Goal: Task Accomplishment & Management: Manage account settings

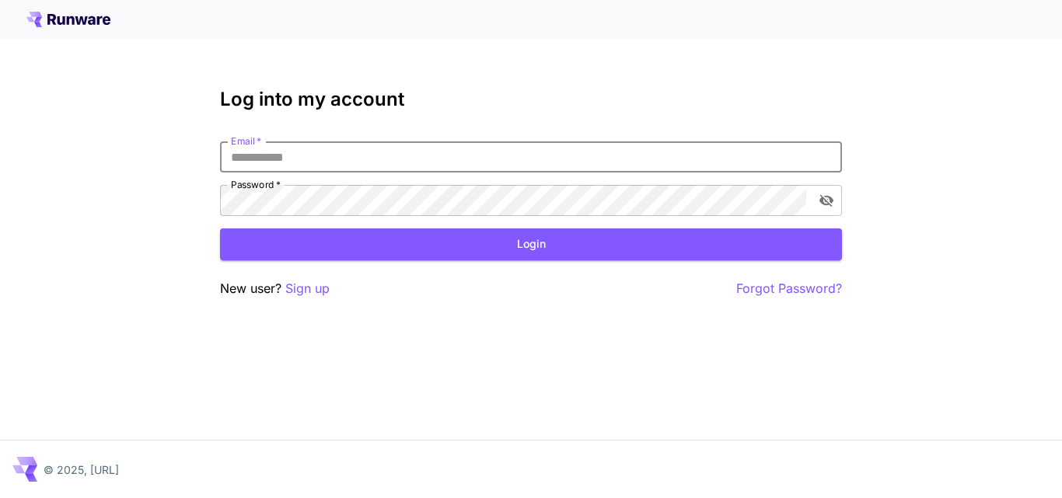
click at [435, 146] on input "Email   *" at bounding box center [531, 156] width 622 height 31
type input "**********"
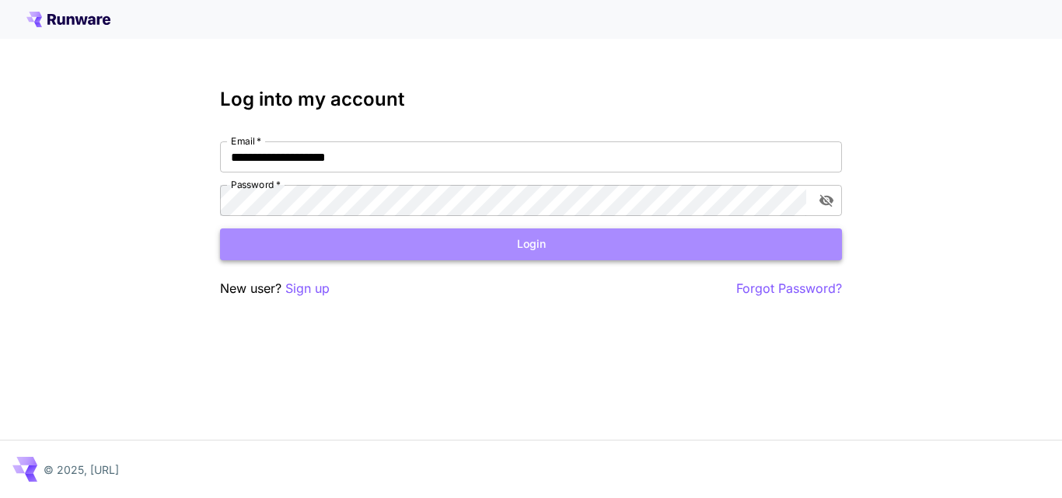
click at [450, 256] on button "Login" at bounding box center [531, 244] width 622 height 32
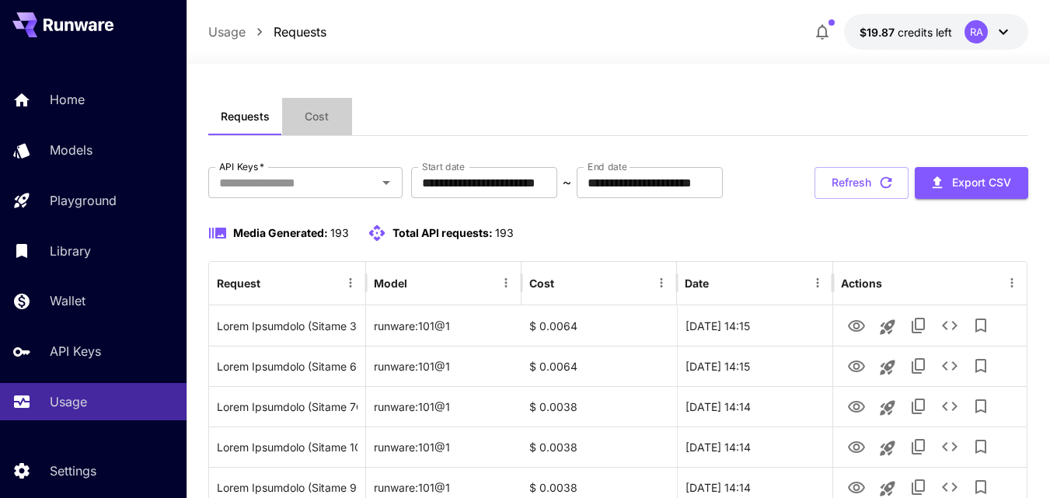
click at [317, 117] on span "Cost" at bounding box center [317, 117] width 24 height 14
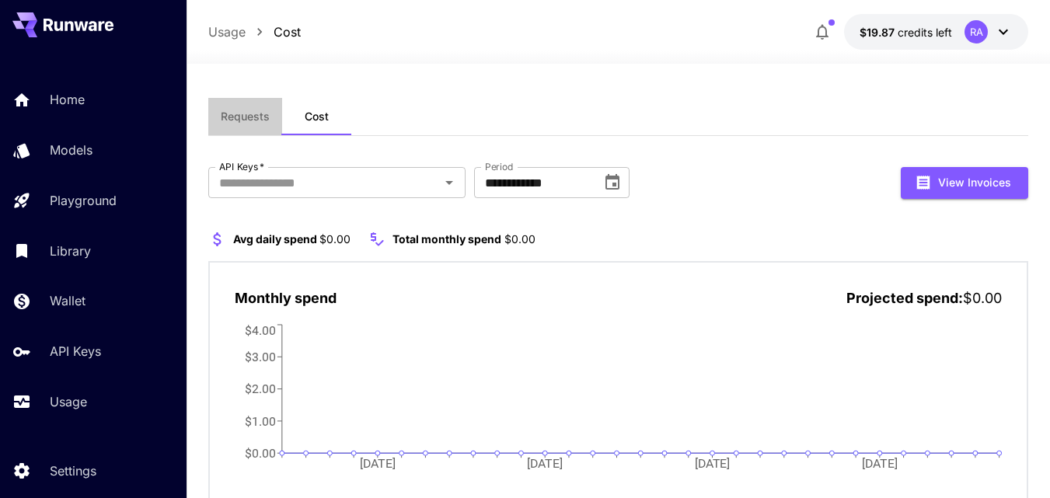
click at [256, 119] on span "Requests" at bounding box center [245, 117] width 49 height 14
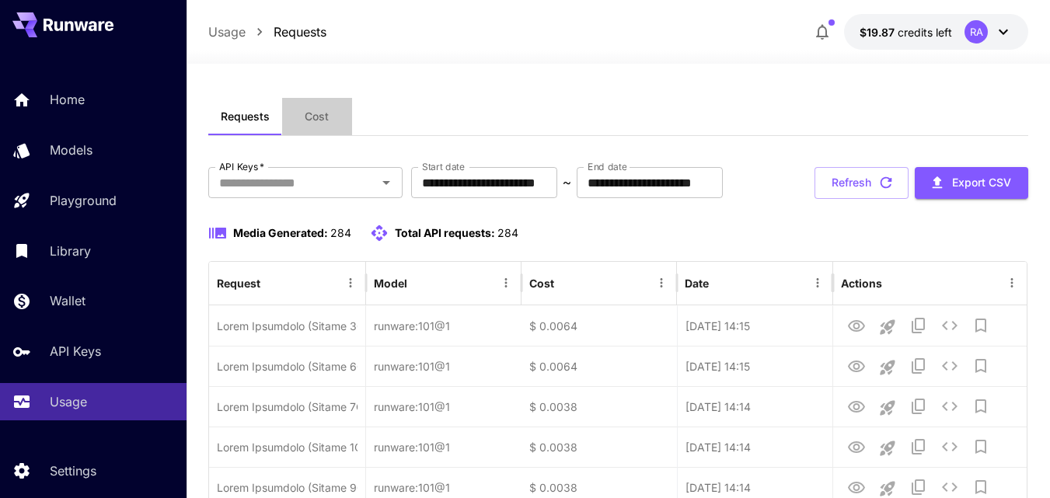
click at [317, 119] on span "Cost" at bounding box center [317, 117] width 24 height 14
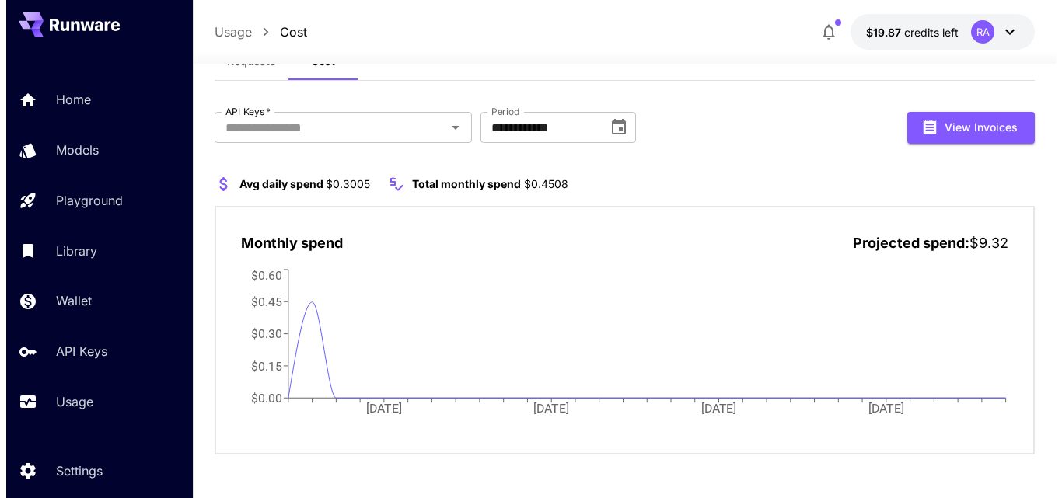
scroll to position [58, 0]
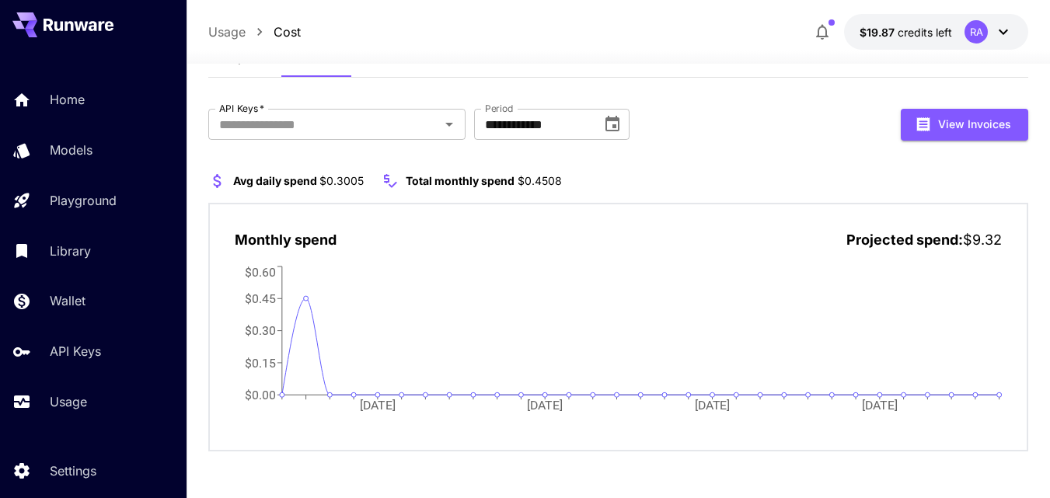
click at [1002, 34] on icon at bounding box center [1003, 32] width 19 height 19
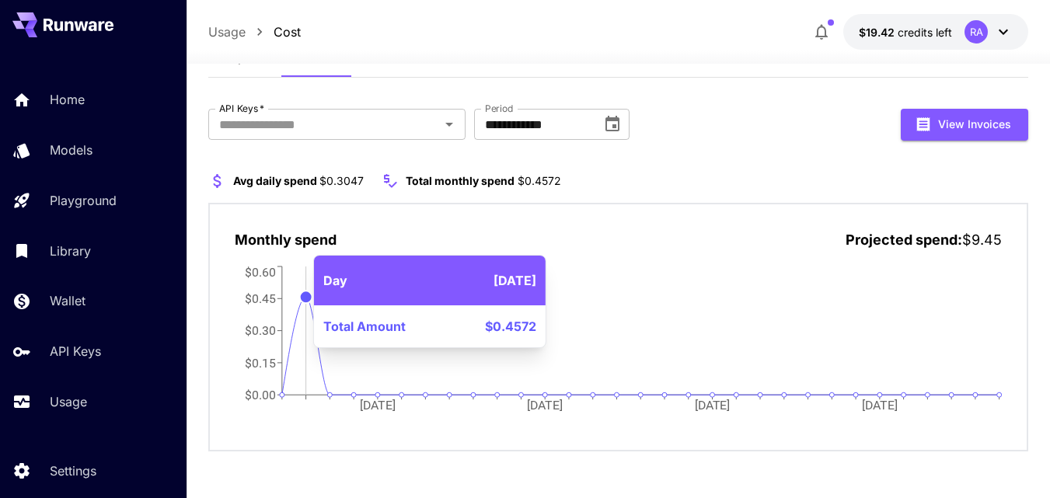
click at [304, 292] on circle at bounding box center [306, 297] width 12 height 12
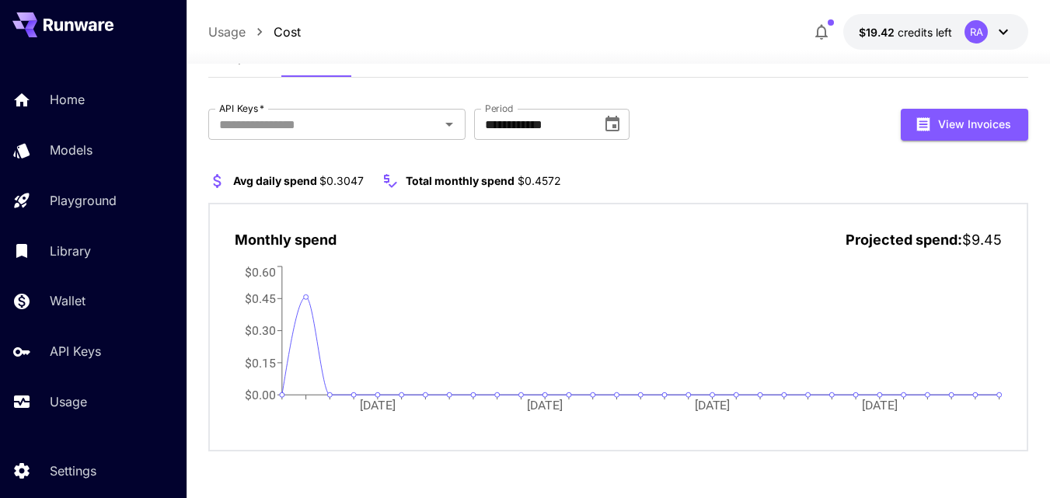
click at [324, 183] on span "$0.3047" at bounding box center [341, 180] width 44 height 13
click at [979, 232] on span "$9.45" at bounding box center [982, 240] width 40 height 16
click at [967, 242] on span "$9.45" at bounding box center [982, 240] width 40 height 16
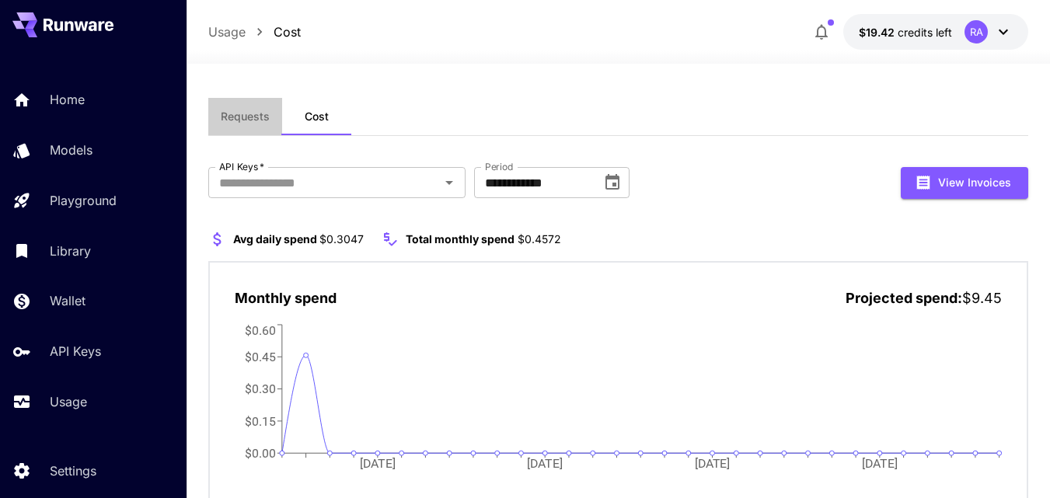
click at [246, 123] on span "Requests" at bounding box center [245, 117] width 49 height 14
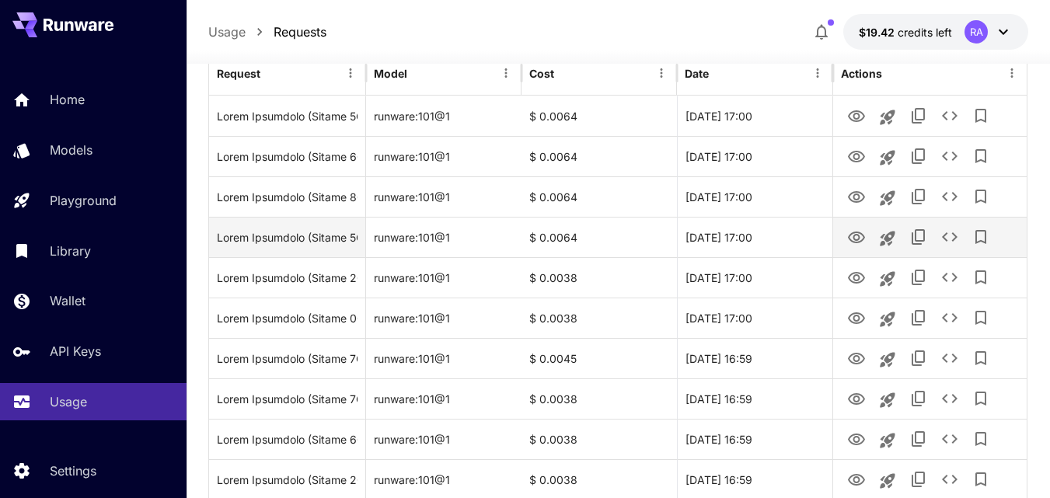
scroll to position [216, 0]
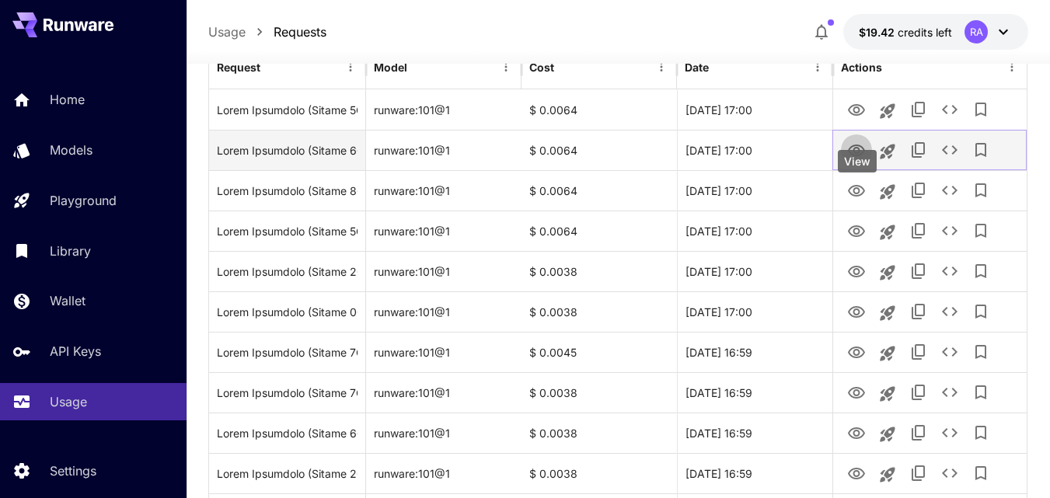
click at [863, 160] on icon "View" at bounding box center [856, 150] width 19 height 19
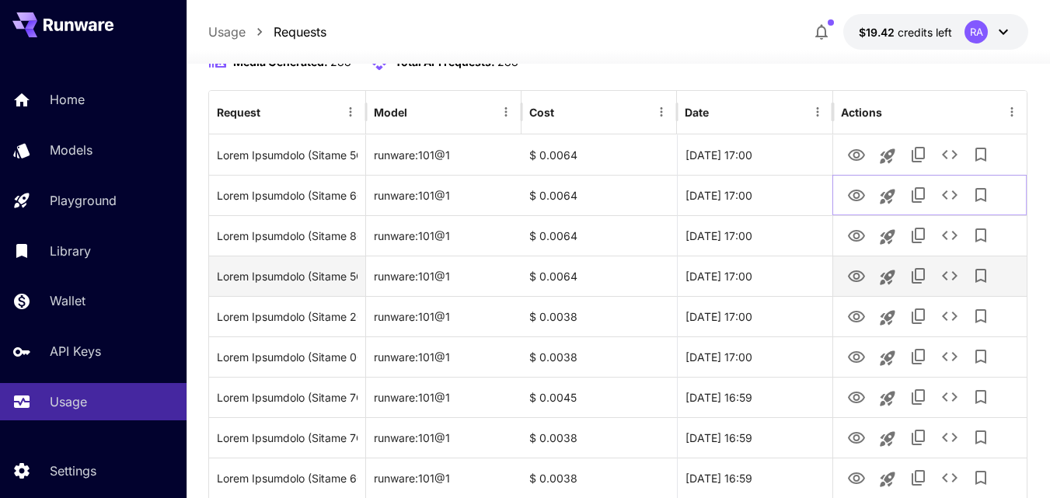
scroll to position [0, 0]
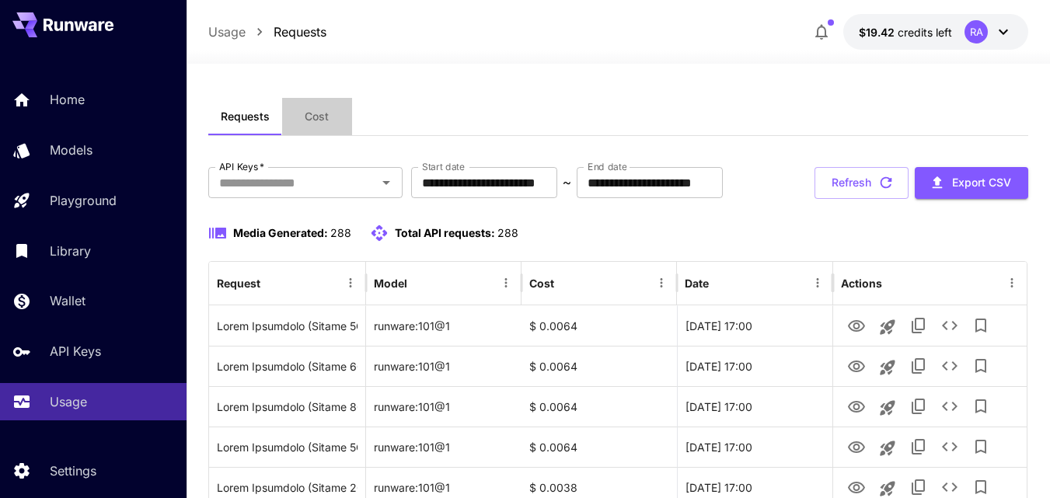
click at [313, 119] on span "Cost" at bounding box center [317, 117] width 24 height 14
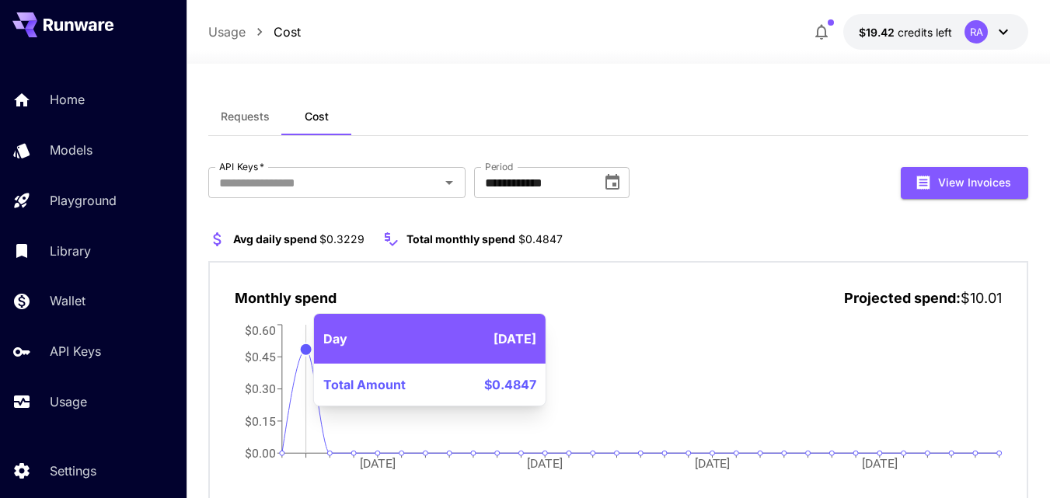
click at [301, 357] on icon at bounding box center [641, 401] width 719 height 104
click at [303, 351] on circle at bounding box center [306, 349] width 12 height 12
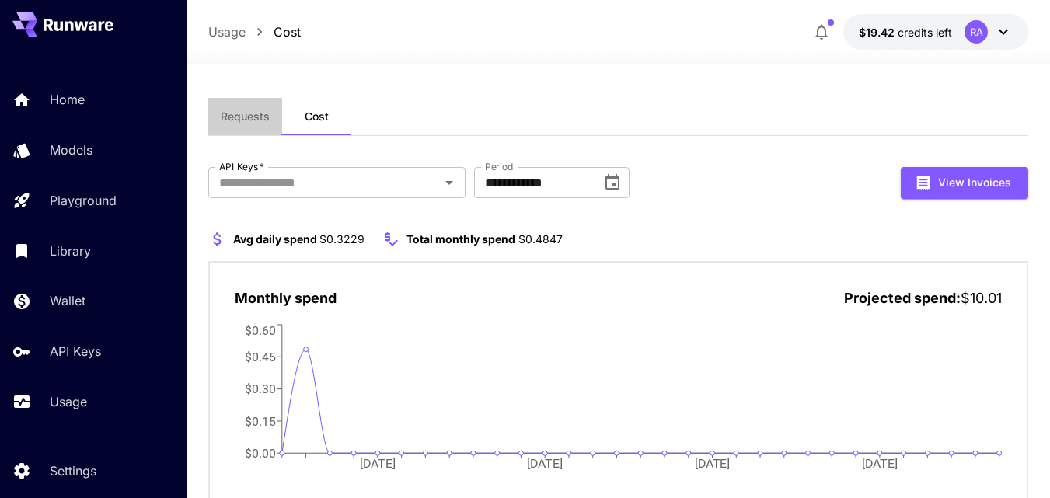
click at [240, 127] on button "Requests" at bounding box center [245, 116] width 74 height 37
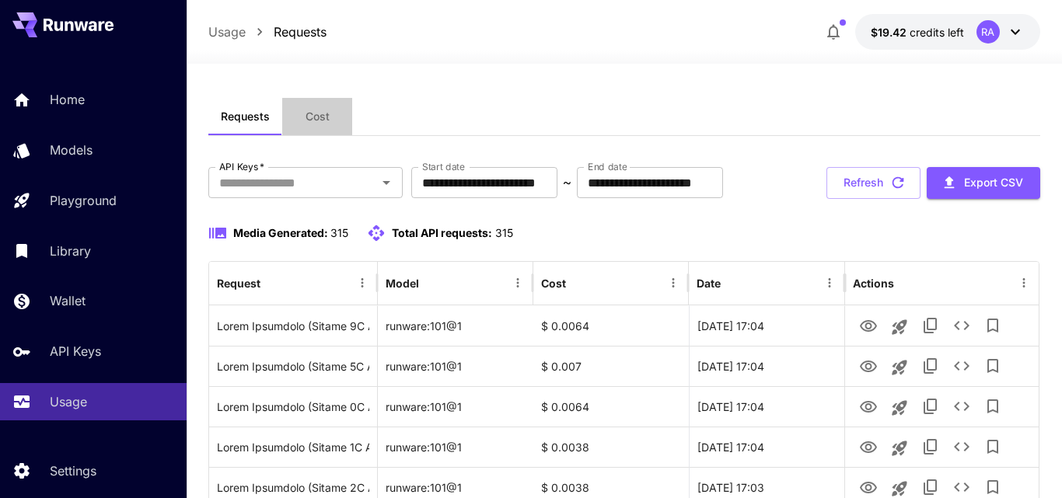
click at [318, 119] on span "Cost" at bounding box center [317, 117] width 24 height 14
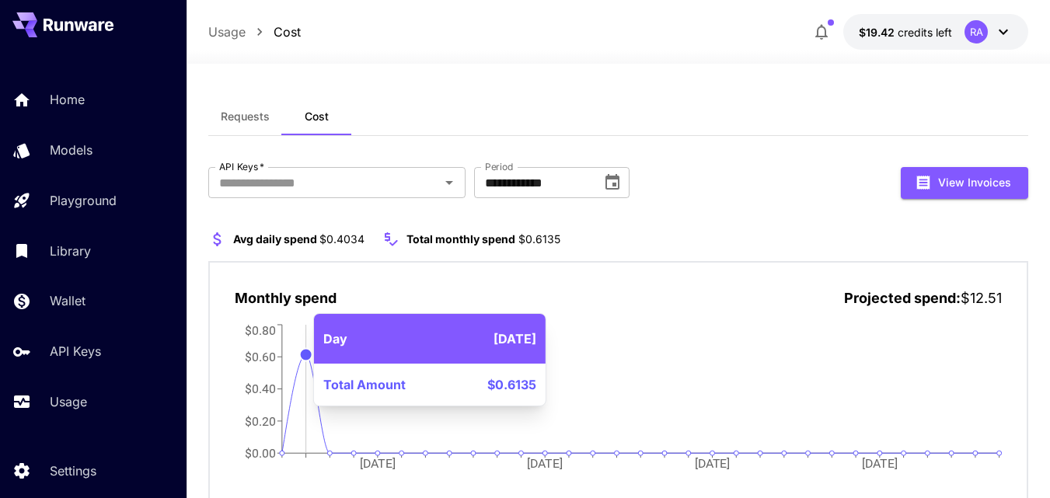
scroll to position [58, 0]
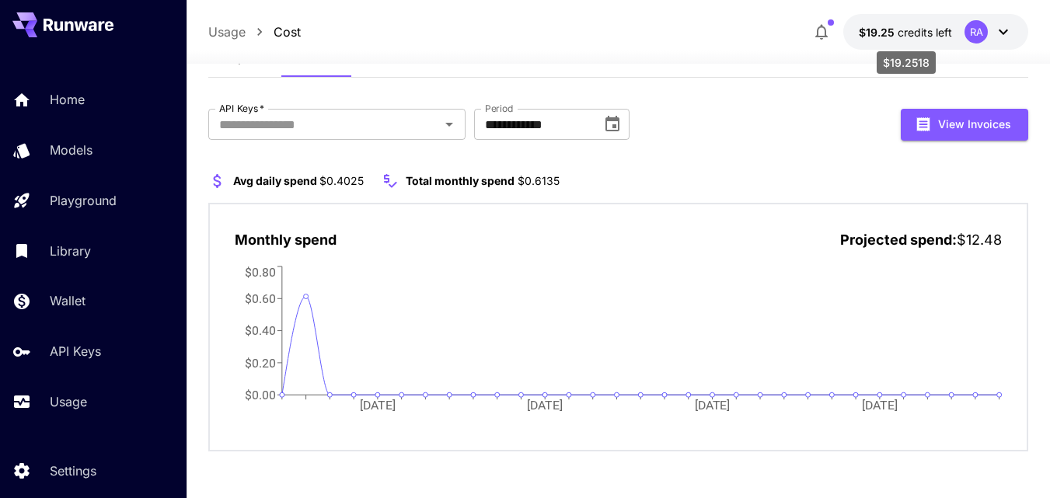
click at [894, 28] on span "$19.25" at bounding box center [878, 32] width 39 height 13
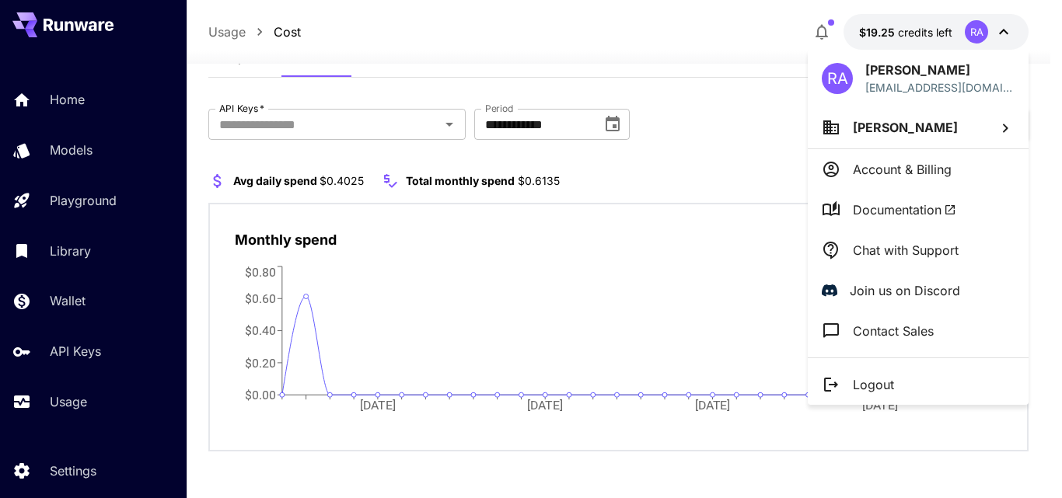
click at [54, 302] on div at bounding box center [531, 249] width 1062 height 498
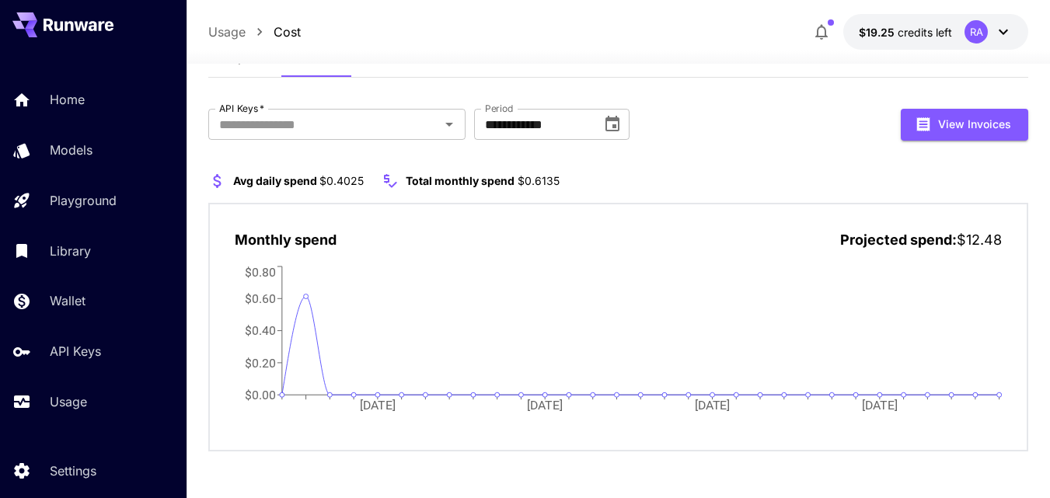
click at [54, 302] on p "Wallet" at bounding box center [68, 300] width 36 height 19
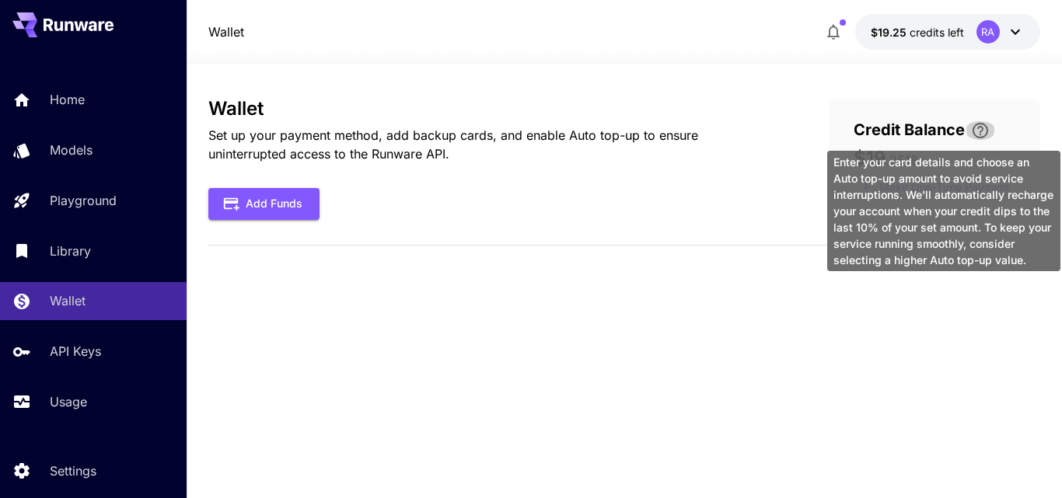
click at [980, 126] on icon "\a Enter your card details and choose an Auto top-up amount to avoid service in…" at bounding box center [980, 131] width 16 height 16
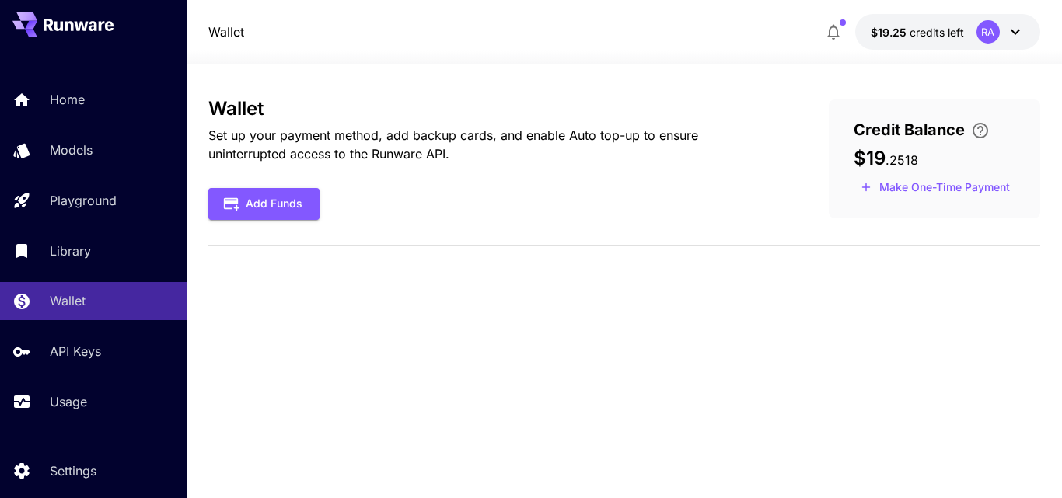
click at [874, 159] on span "$19" at bounding box center [869, 158] width 32 height 23
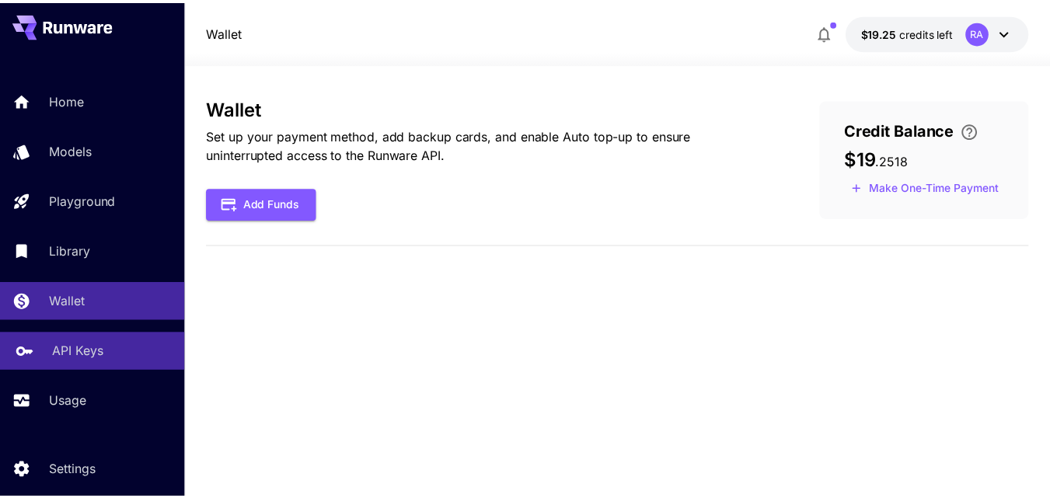
scroll to position [45, 0]
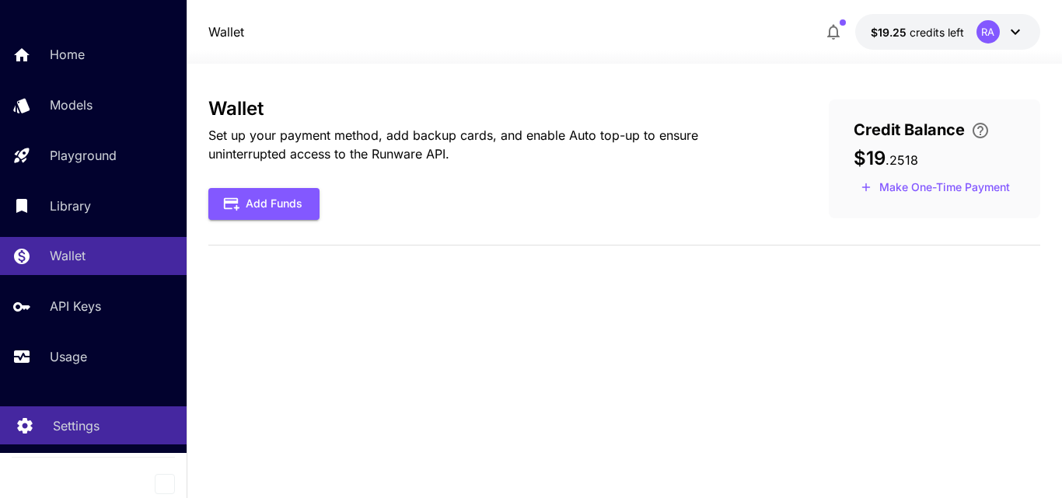
click at [58, 424] on p "Settings" at bounding box center [76, 426] width 47 height 19
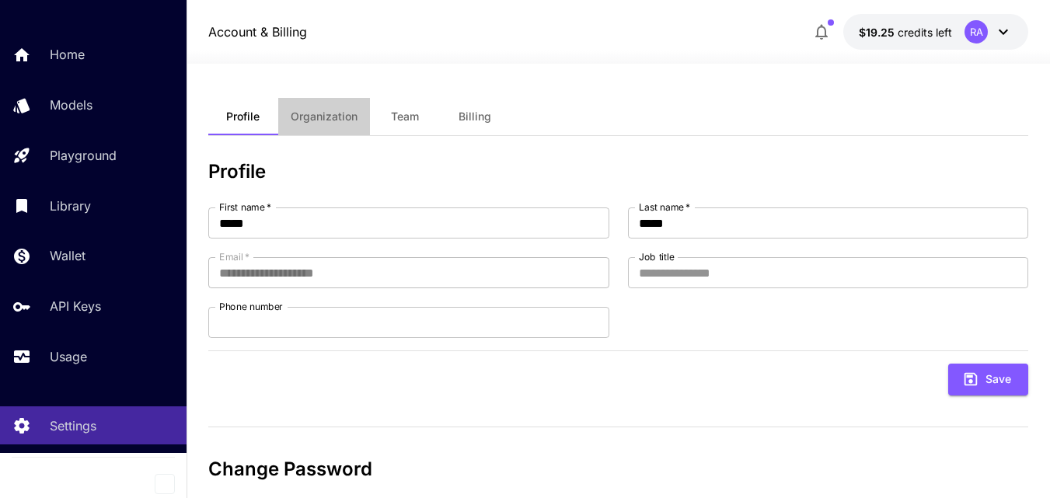
click at [326, 108] on button "Organization" at bounding box center [324, 116] width 92 height 37
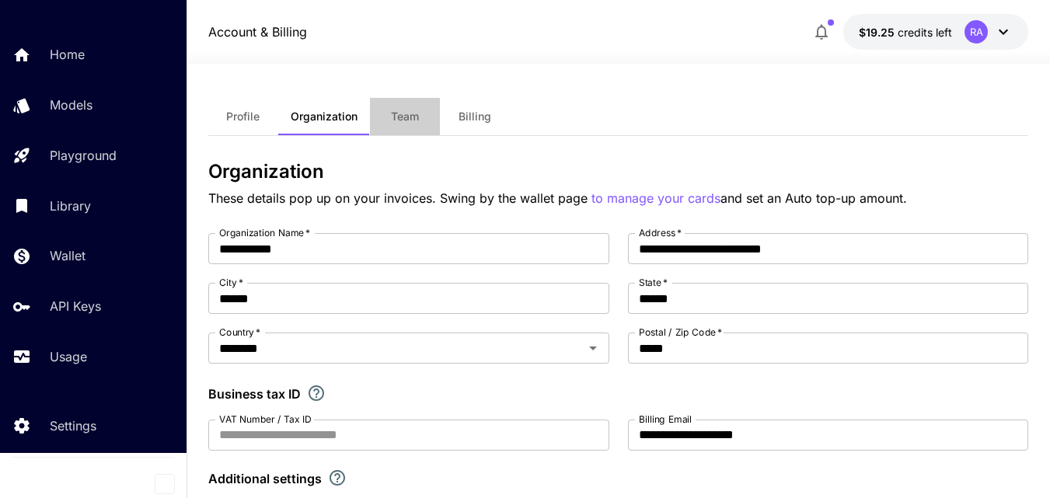
click at [413, 117] on span "Team" at bounding box center [405, 117] width 28 height 14
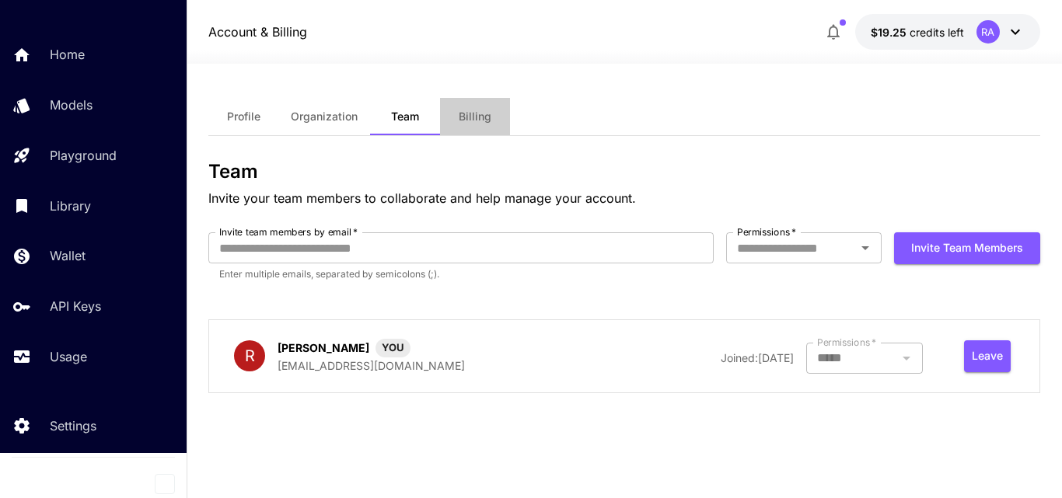
click at [473, 112] on span "Billing" at bounding box center [474, 117] width 33 height 14
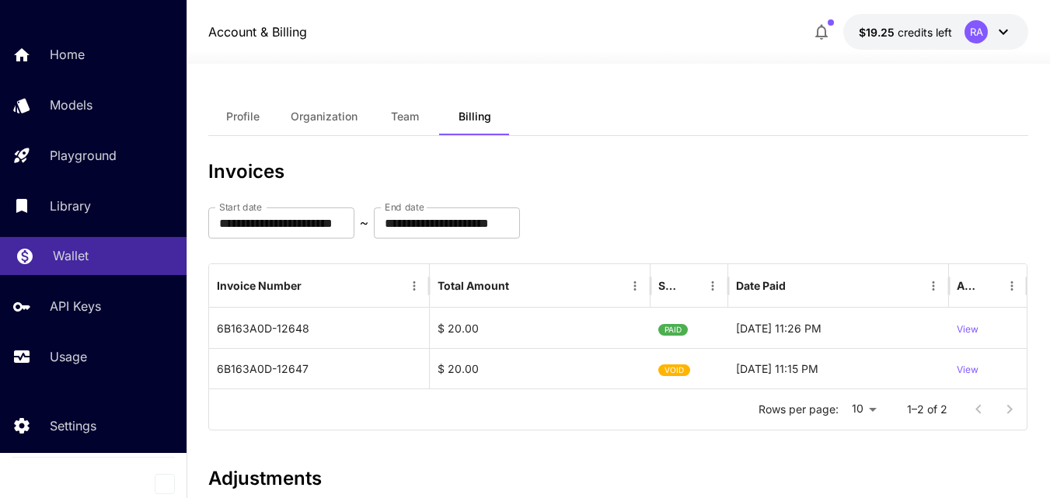
click at [86, 263] on p "Wallet" at bounding box center [71, 255] width 36 height 19
